Goal: Task Accomplishment & Management: Manage account settings

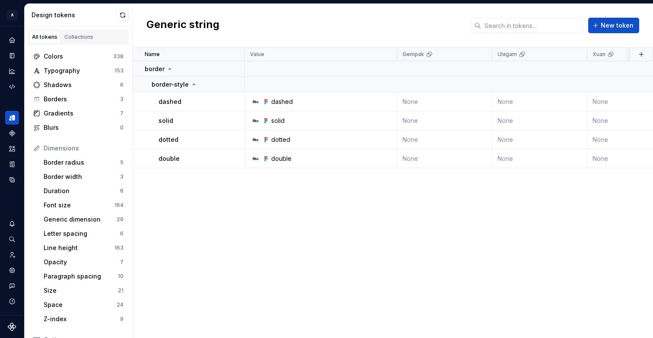
scroll to position [55, 0]
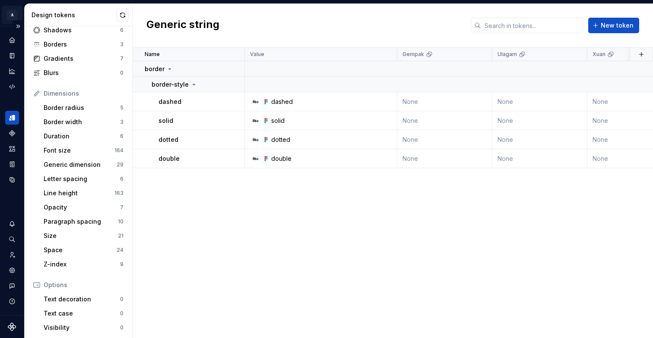
click at [10, 19] on html "A 01 Sfera design system A Design system data Design tokens All tokens Collecti…" at bounding box center [326, 169] width 653 height 338
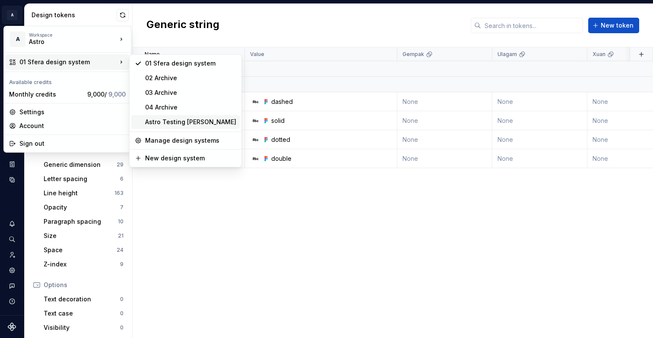
click at [180, 122] on div "Astro Testing [PERSON_NAME]" at bounding box center [190, 122] width 91 height 9
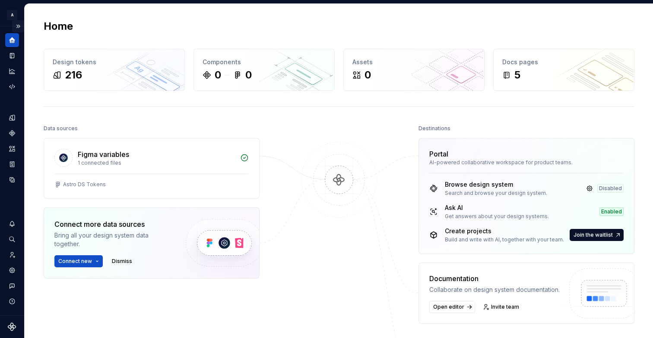
click at [22, 28] on button "Expand sidebar" at bounding box center [18, 26] width 12 height 12
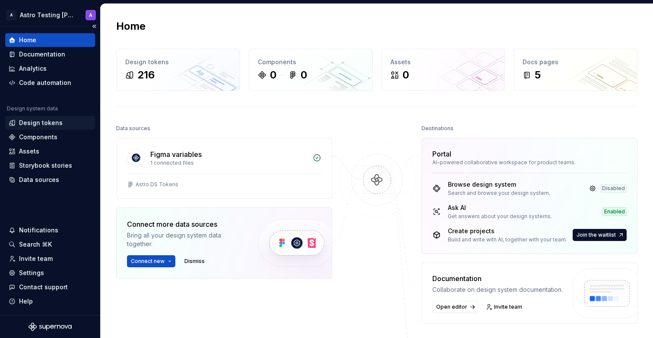
click at [57, 121] on div "Design tokens" at bounding box center [41, 123] width 44 height 9
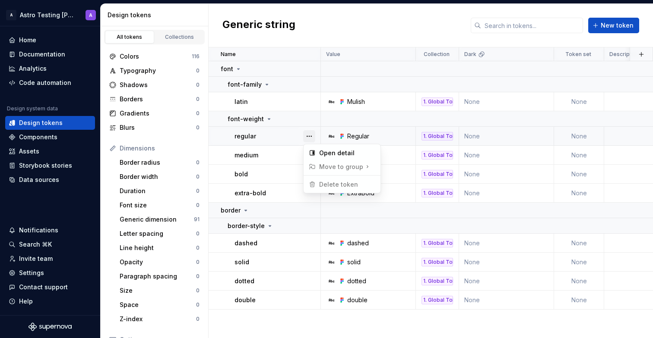
click at [312, 136] on button "button" at bounding box center [309, 136] width 12 height 12
click at [283, 178] on html "A Astro Testing Dani A Home Documentation Analytics Code automation Design syst…" at bounding box center [326, 169] width 653 height 338
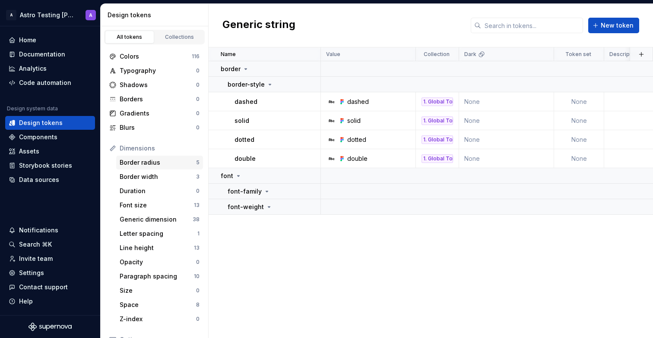
click at [174, 157] on div "Border radius 5" at bounding box center [159, 163] width 87 height 14
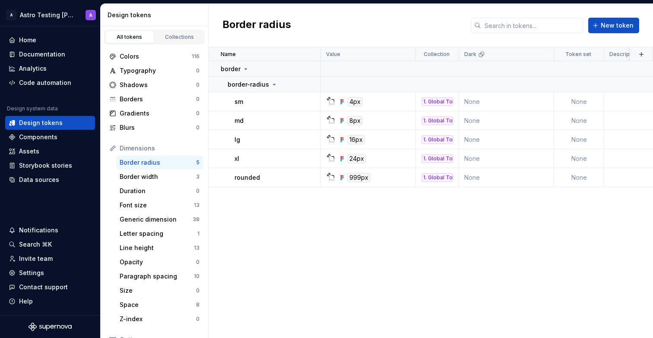
click at [177, 159] on div "Border radius" at bounding box center [158, 162] width 76 height 9
click at [177, 176] on div "Border width" at bounding box center [158, 177] width 76 height 9
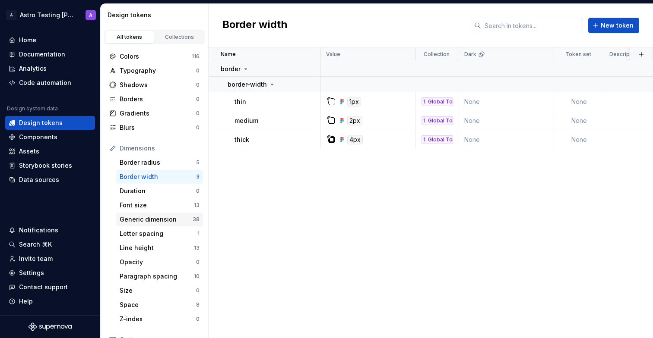
click at [179, 218] on div "Generic dimension" at bounding box center [156, 219] width 73 height 9
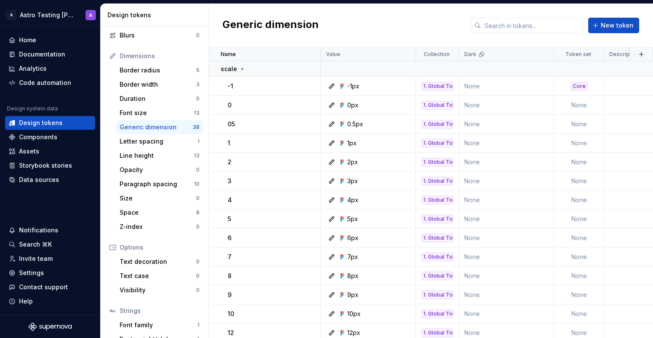
scroll to position [134, 0]
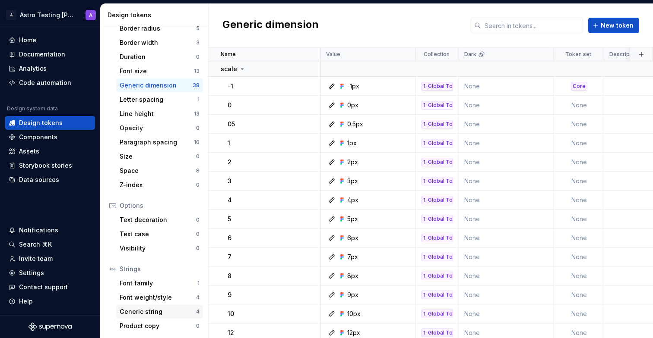
click at [157, 310] on div "Generic string" at bounding box center [158, 312] width 76 height 9
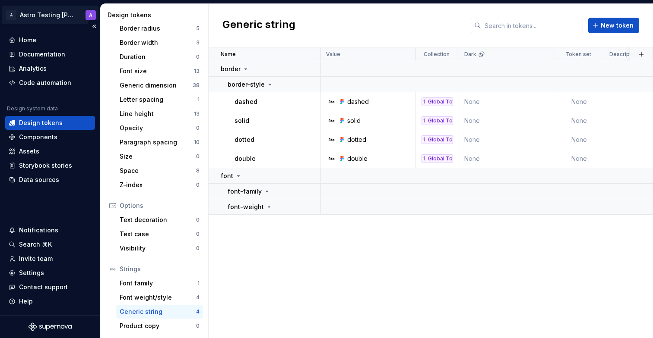
click at [63, 17] on html "A Astro Testing [PERSON_NAME] A Home Documentation Analytics Code automation De…" at bounding box center [326, 169] width 653 height 338
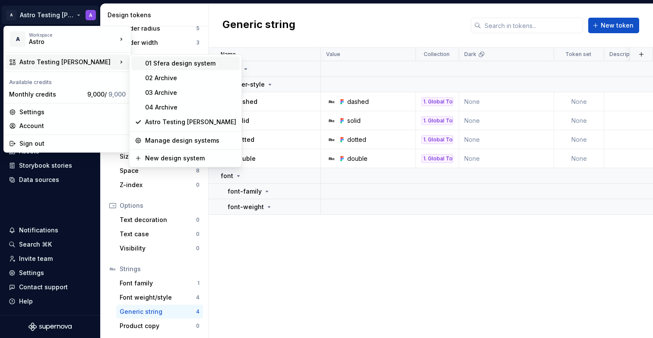
click at [200, 63] on div "01 Sfera design system" at bounding box center [190, 63] width 91 height 9
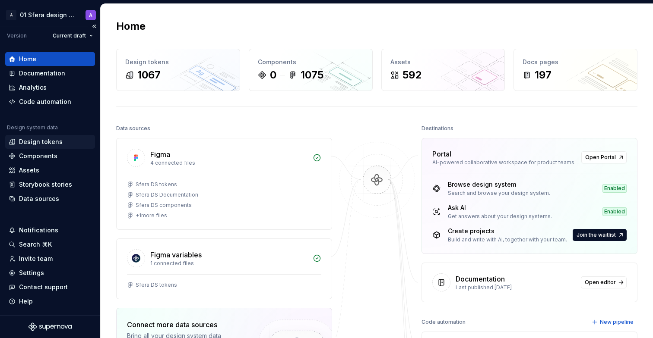
click at [42, 139] on div "Design tokens" at bounding box center [41, 142] width 44 height 9
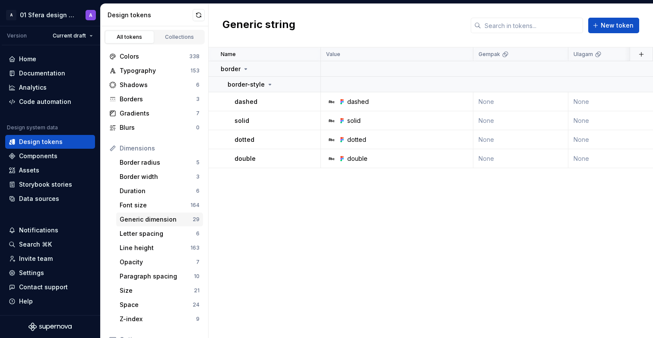
click at [156, 222] on div "Generic dimension" at bounding box center [156, 219] width 73 height 9
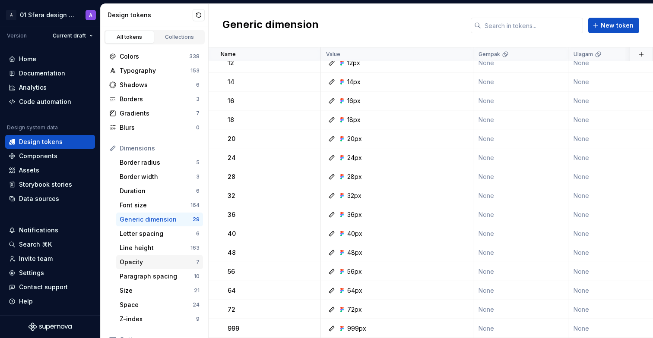
scroll to position [134, 0]
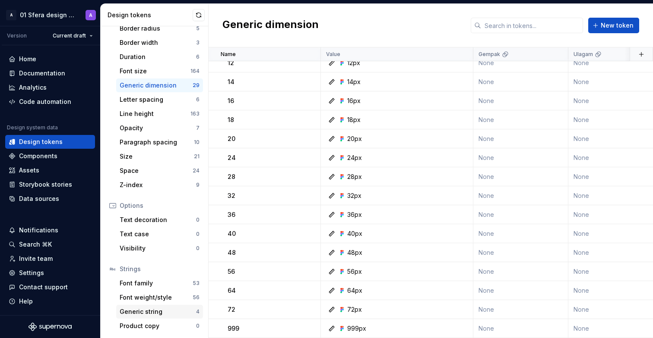
click at [161, 312] on div "Generic string" at bounding box center [158, 312] width 76 height 9
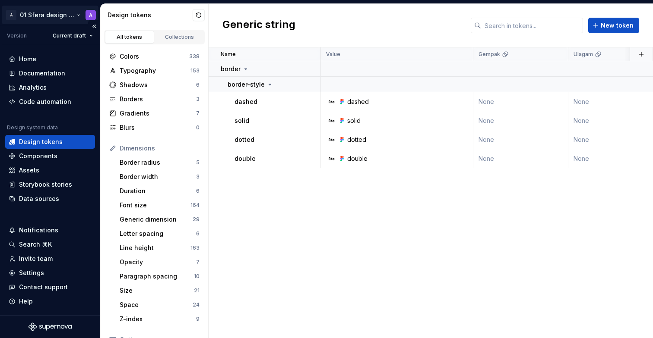
click at [68, 18] on html "A 01 Sfera design system A Version Current draft Home Documentation Analytics C…" at bounding box center [326, 169] width 653 height 338
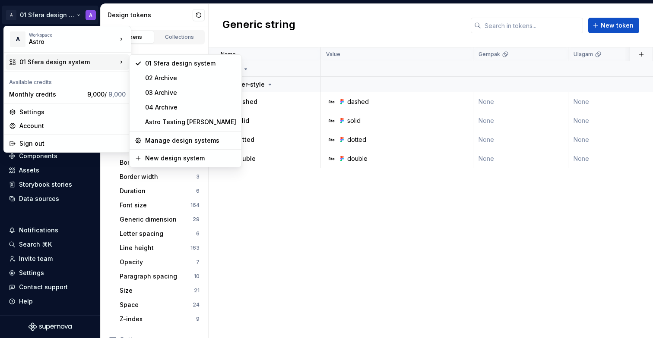
drag, startPoint x: 63, startPoint y: 58, endPoint x: 75, endPoint y: 59, distance: 12.1
click at [63, 58] on div "01 Sfera design system" at bounding box center [68, 62] width 98 height 9
click at [170, 118] on div "Astro Testing [PERSON_NAME]" at bounding box center [190, 122] width 91 height 9
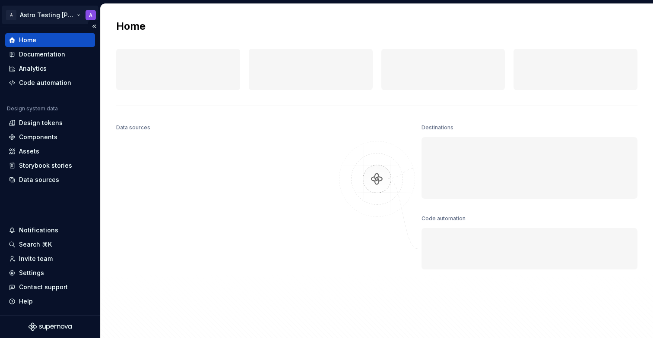
click at [69, 15] on html "A Astro Testing [PERSON_NAME] A Home Documentation Analytics Code automation De…" at bounding box center [326, 169] width 653 height 338
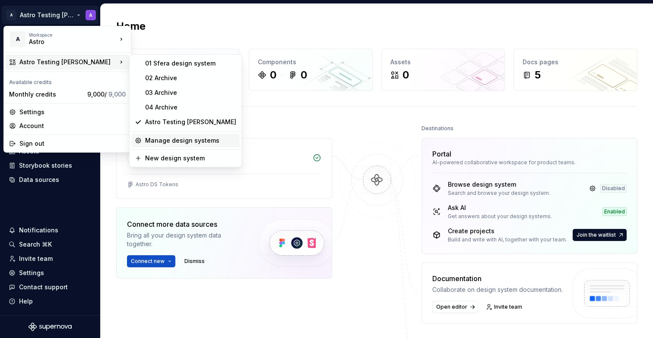
click at [166, 144] on div "Manage design systems" at bounding box center [190, 140] width 91 height 9
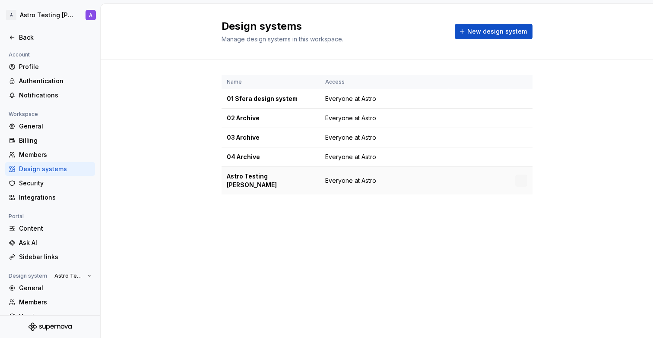
click at [259, 175] on div "Astro Testing [PERSON_NAME]" at bounding box center [271, 180] width 88 height 17
click at [198, 172] on div "Name Access 01 Sfera design system Everyone at Astro 02 Archive Everyone at Ast…" at bounding box center [377, 144] width 552 height 168
click at [521, 177] on html "A Astro Testing [PERSON_NAME] A Back Account Profile Authentication Notificatio…" at bounding box center [326, 169] width 653 height 338
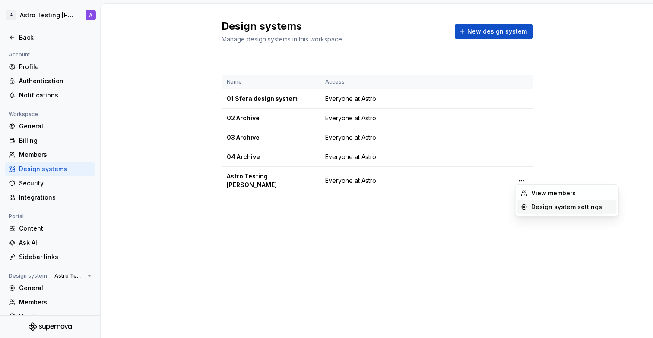
click at [552, 207] on div "Design system settings" at bounding box center [572, 207] width 82 height 9
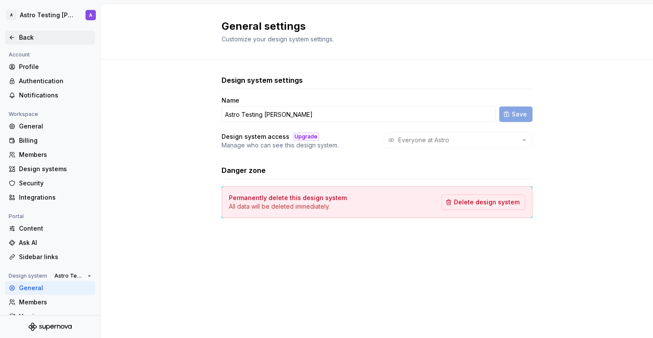
click at [22, 31] on div "Back" at bounding box center [50, 38] width 90 height 14
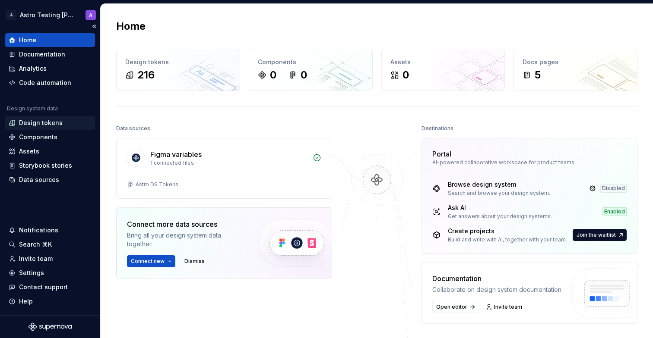
click at [78, 122] on div "Design tokens" at bounding box center [50, 123] width 83 height 9
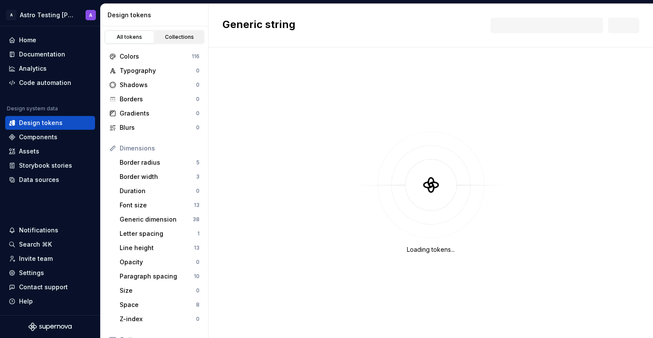
click at [180, 38] on div "Collections" at bounding box center [179, 37] width 43 height 7
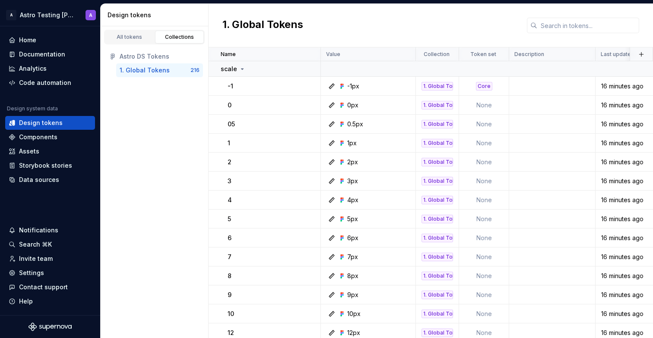
click at [150, 66] on div "1. Global Tokens" at bounding box center [145, 70] width 50 height 9
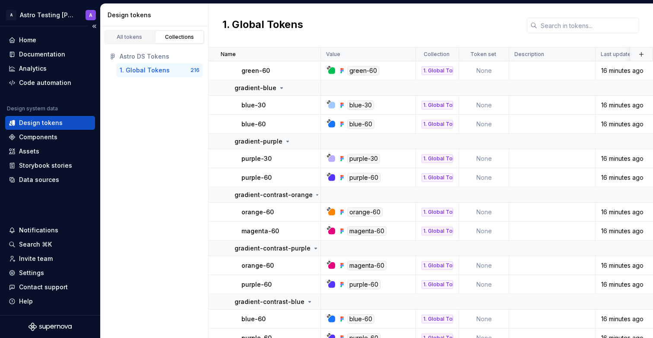
scroll to position [3916, 0]
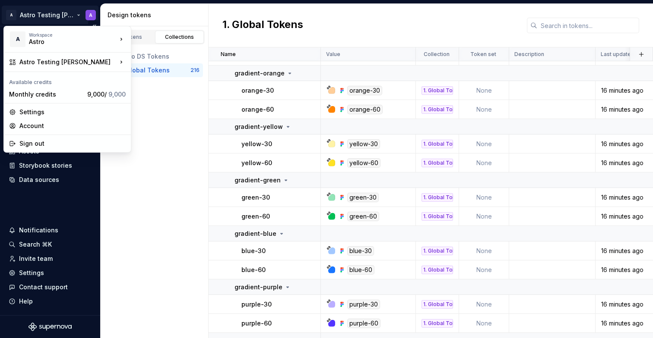
click at [51, 17] on html "A Astro Testing [PERSON_NAME] A Home Documentation Analytics Code automation De…" at bounding box center [326, 169] width 653 height 338
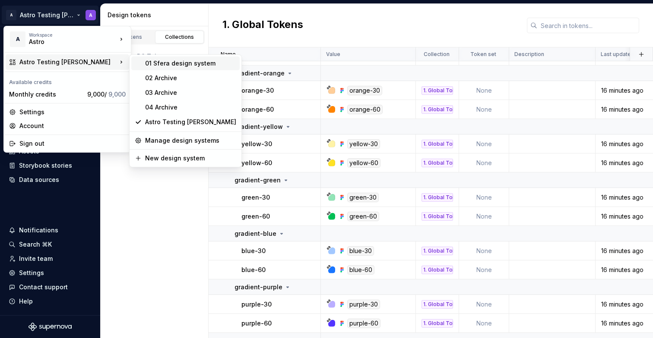
click at [197, 62] on div "01 Sfera design system" at bounding box center [190, 63] width 91 height 9
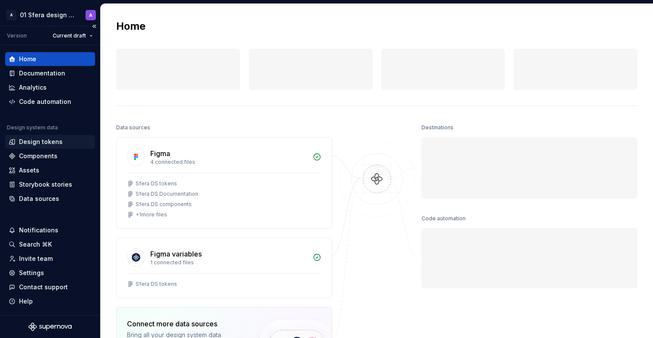
click at [51, 141] on div "Design tokens" at bounding box center [41, 142] width 44 height 9
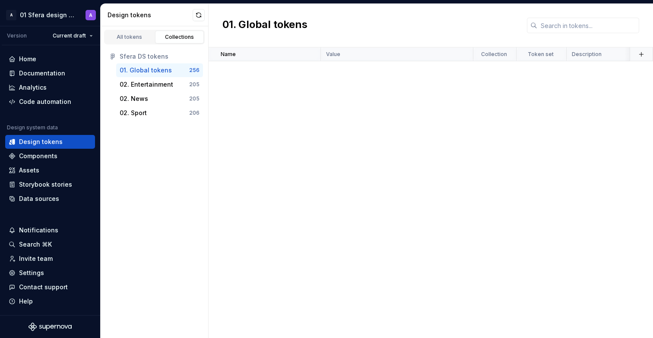
scroll to position [5149, 0]
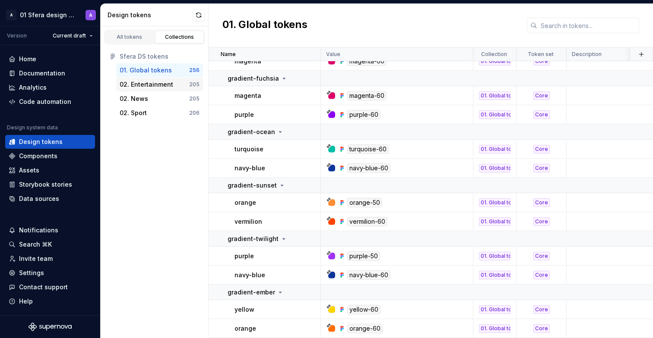
click at [155, 85] on div "02. Entertainment" at bounding box center [147, 84] width 54 height 9
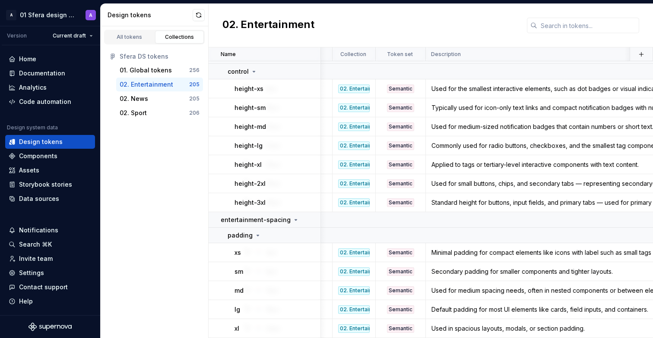
scroll to position [3838, 426]
click at [51, 12] on html "A 01 Sfera design system A Version Current draft Home Documentation Analytics C…" at bounding box center [326, 169] width 653 height 338
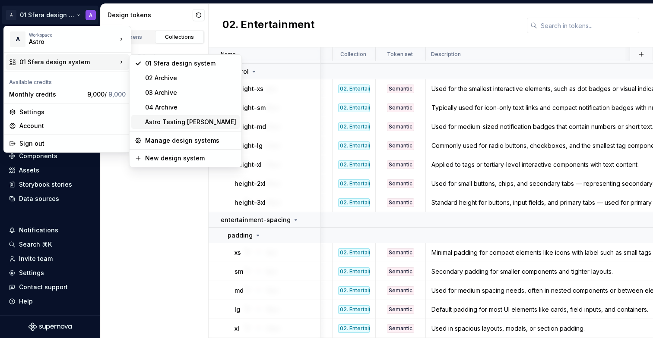
click at [189, 120] on div "Astro Testing [PERSON_NAME]" at bounding box center [190, 122] width 91 height 9
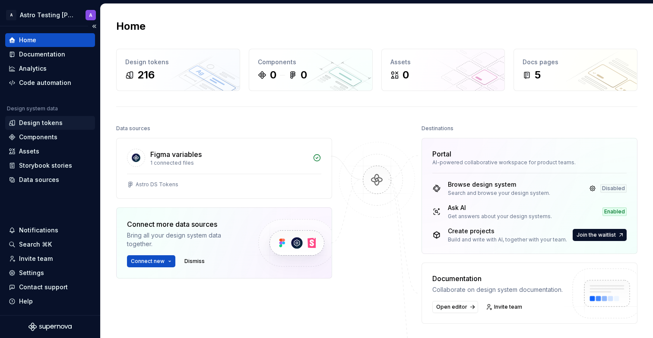
click at [45, 121] on div "Design tokens" at bounding box center [41, 123] width 44 height 9
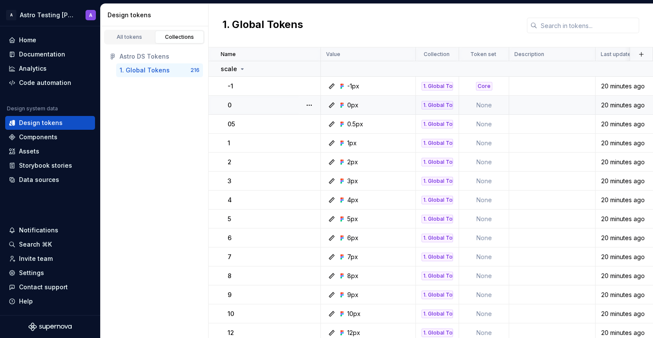
click at [486, 105] on td "None" at bounding box center [484, 105] width 50 height 19
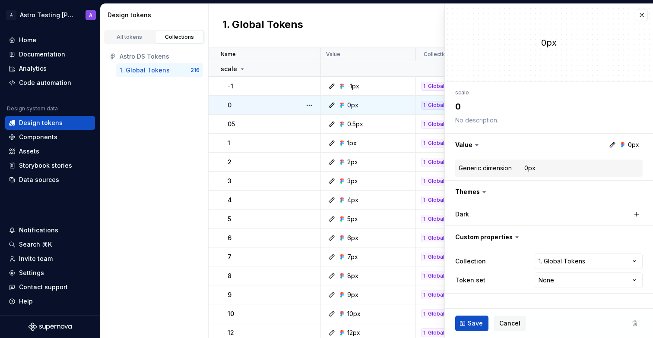
click at [485, 110] on textarea "0" at bounding box center [546, 107] width 187 height 16
type textarea "*"
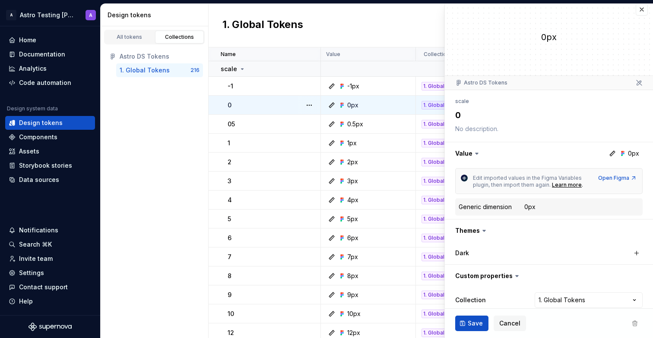
scroll to position [35, 0]
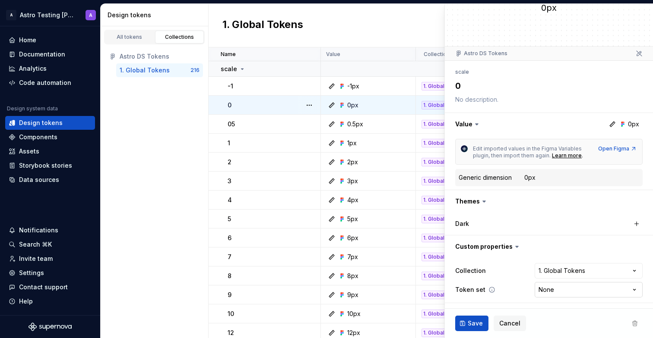
click at [546, 293] on html "A Astro Testing [PERSON_NAME] A Home Documentation Analytics Code automation De…" at bounding box center [326, 169] width 653 height 338
select select "**********"
click at [489, 289] on icon at bounding box center [491, 290] width 7 height 7
type textarea "*"
